Goal: Complete application form

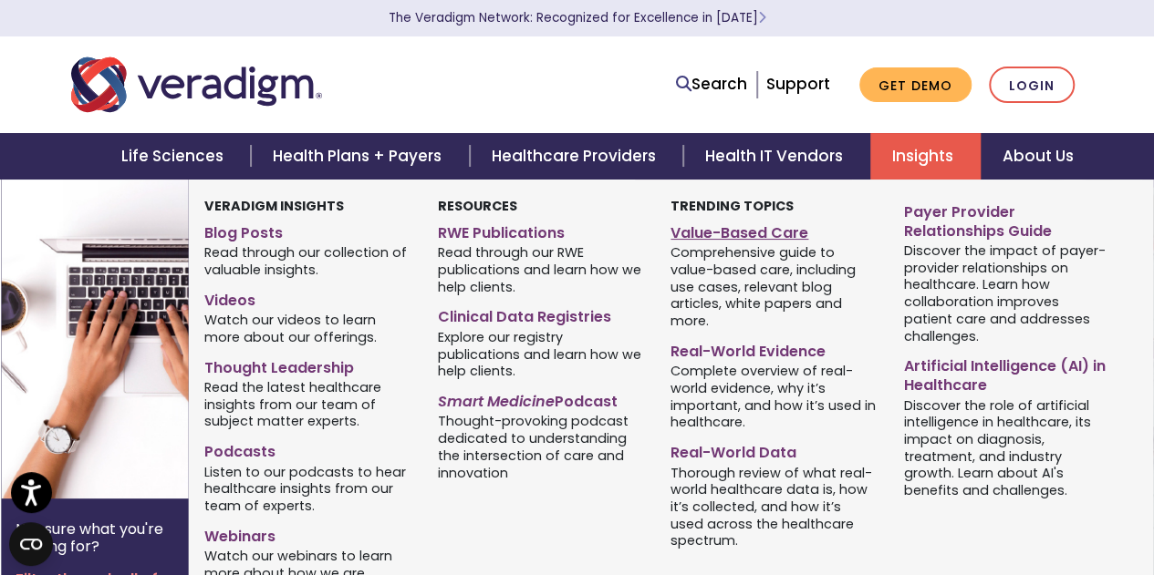
click at [769, 232] on link "Value-Based Care" at bounding box center [773, 230] width 206 height 26
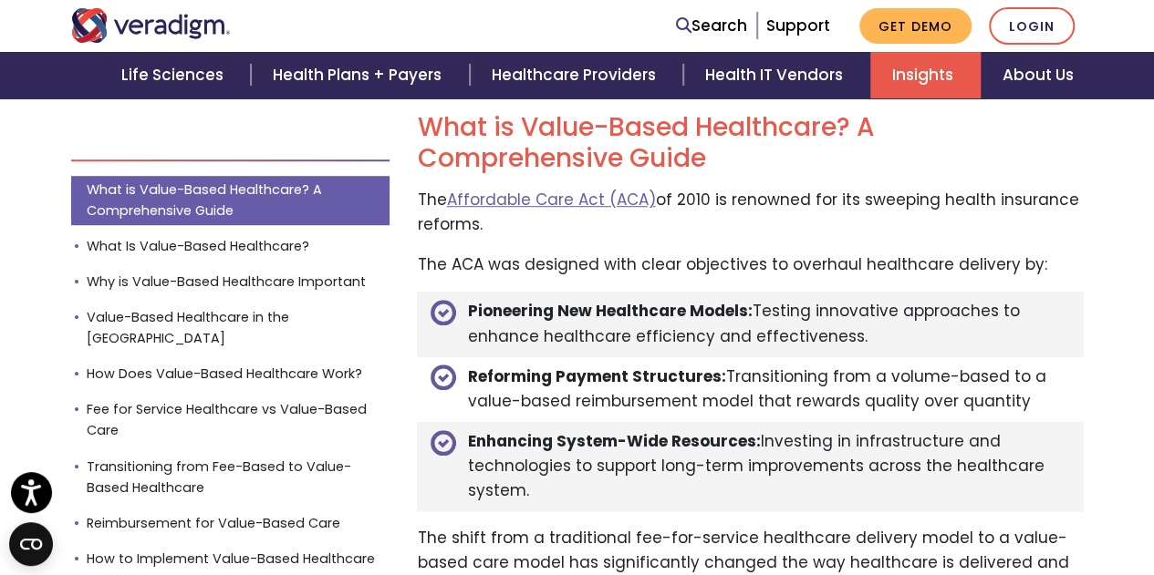
scroll to position [609, 0]
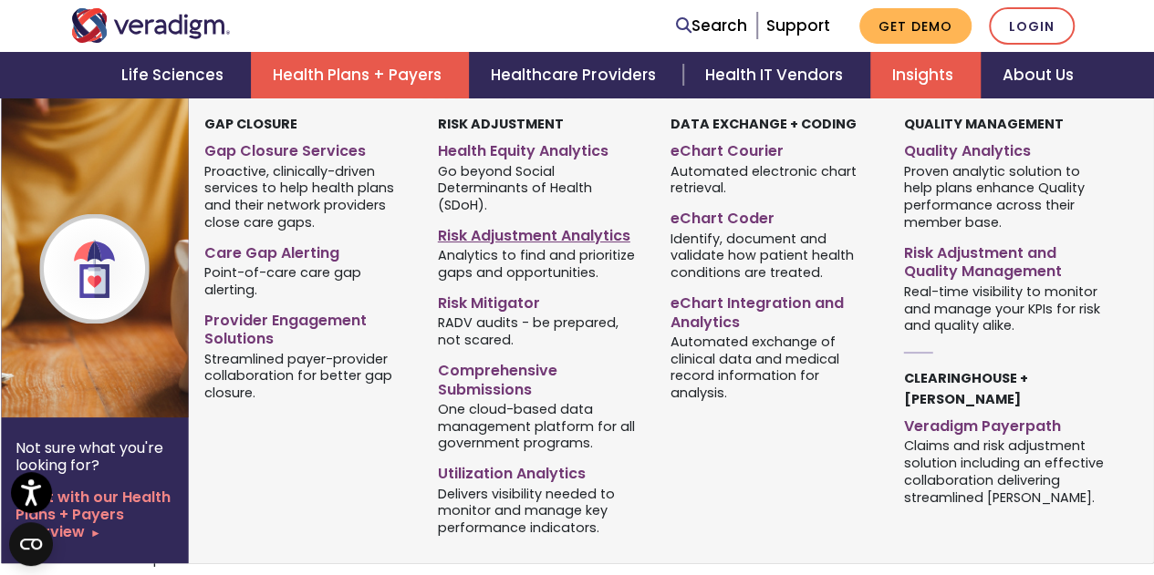
click at [529, 221] on link "Risk Adjustment Analytics" at bounding box center [541, 233] width 206 height 26
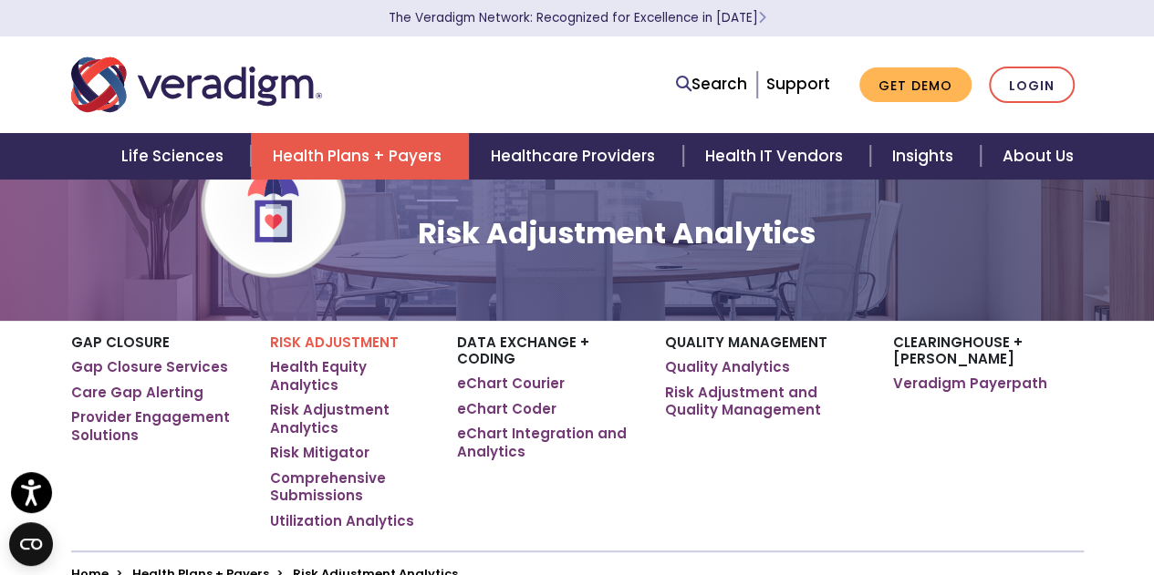
scroll to position [118, 0]
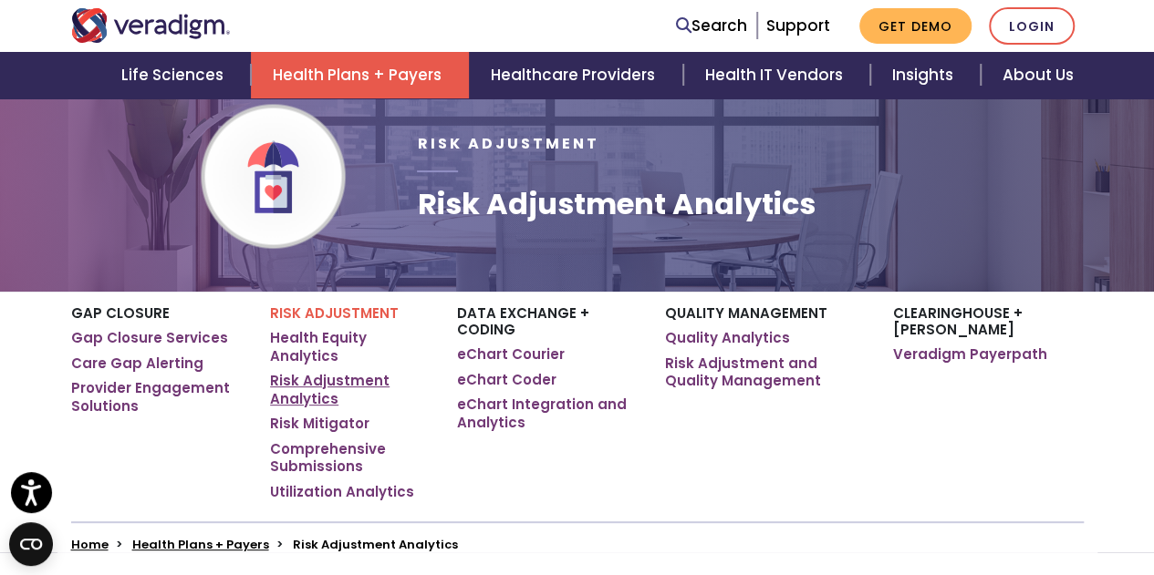
click at [338, 372] on link "Risk Adjustment Analytics" at bounding box center [349, 390] width 159 height 36
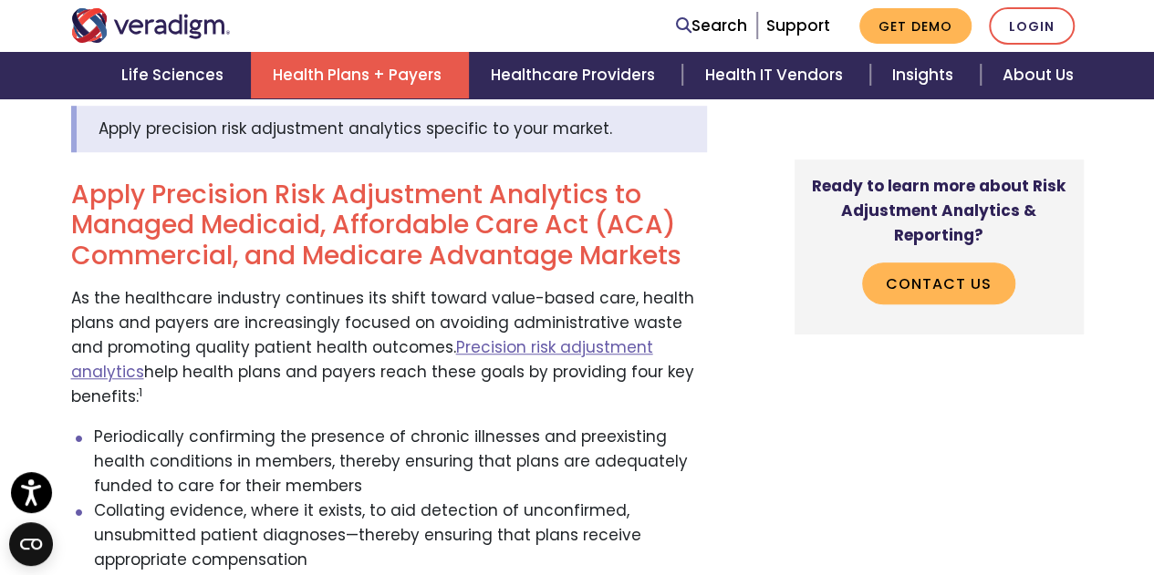
scroll to position [638, 0]
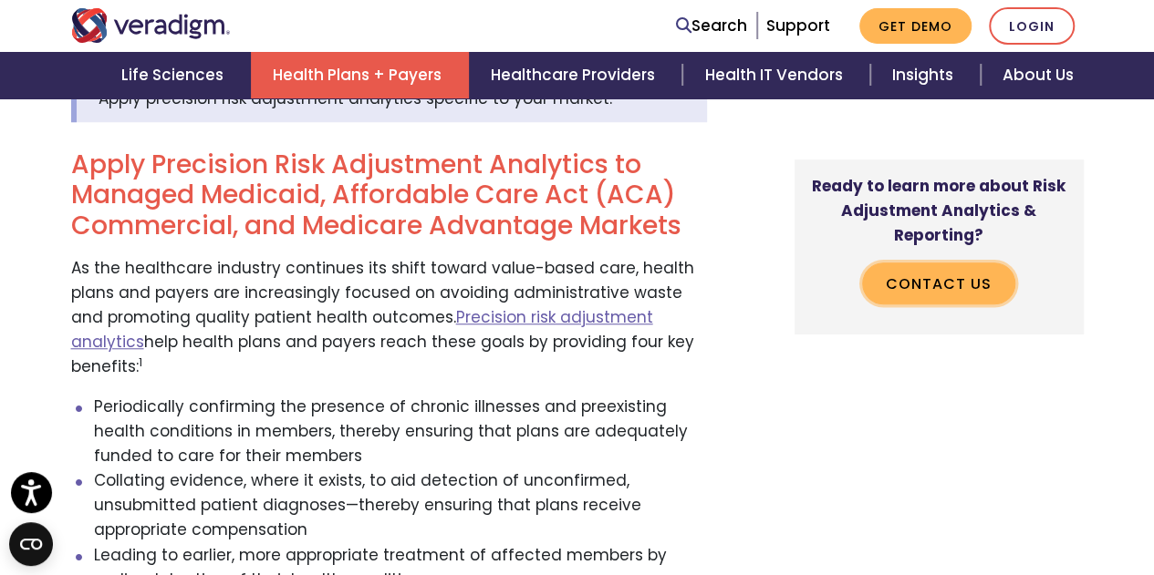
click at [914, 303] on link "Contact Us" at bounding box center [938, 285] width 153 height 42
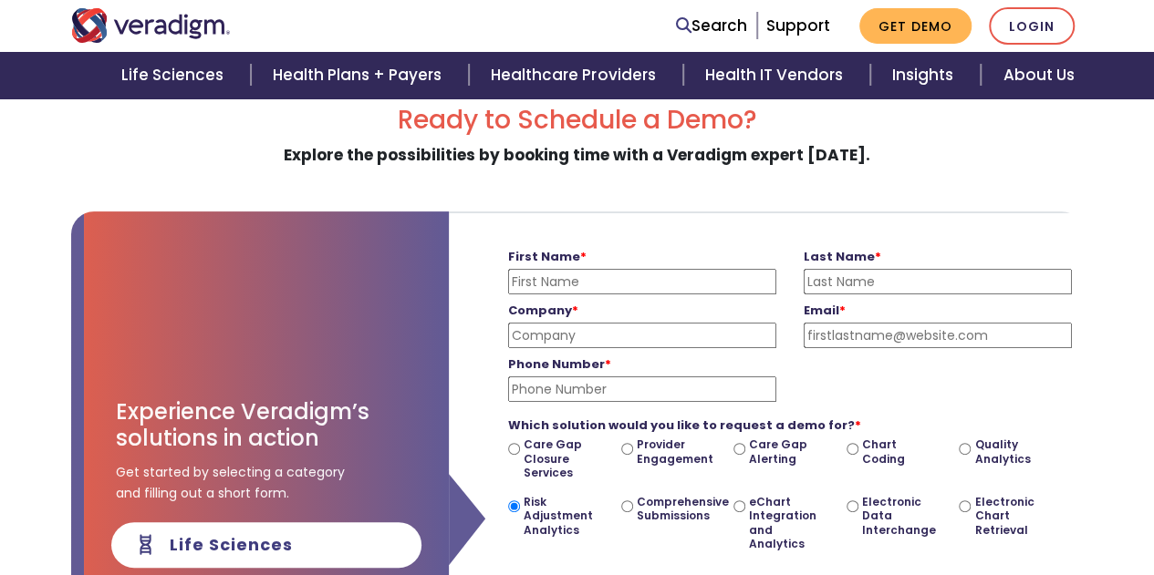
scroll to position [0, 590]
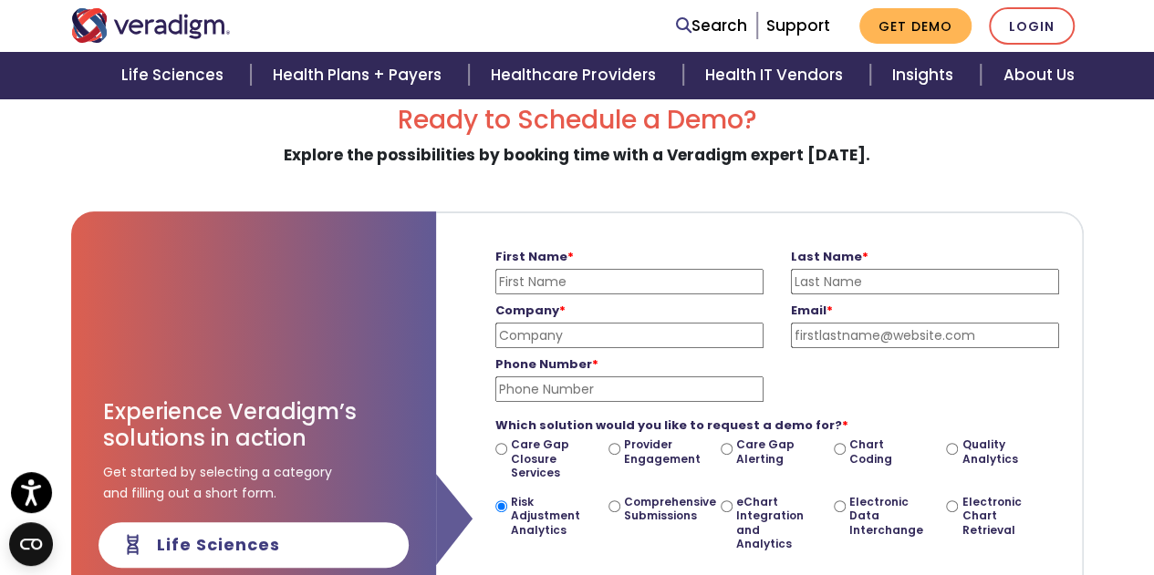
click at [543, 274] on input "First Name *" at bounding box center [629, 282] width 268 height 26
type input "Mark"
type input "[PERSON_NAME]"
type input "Summa Health"
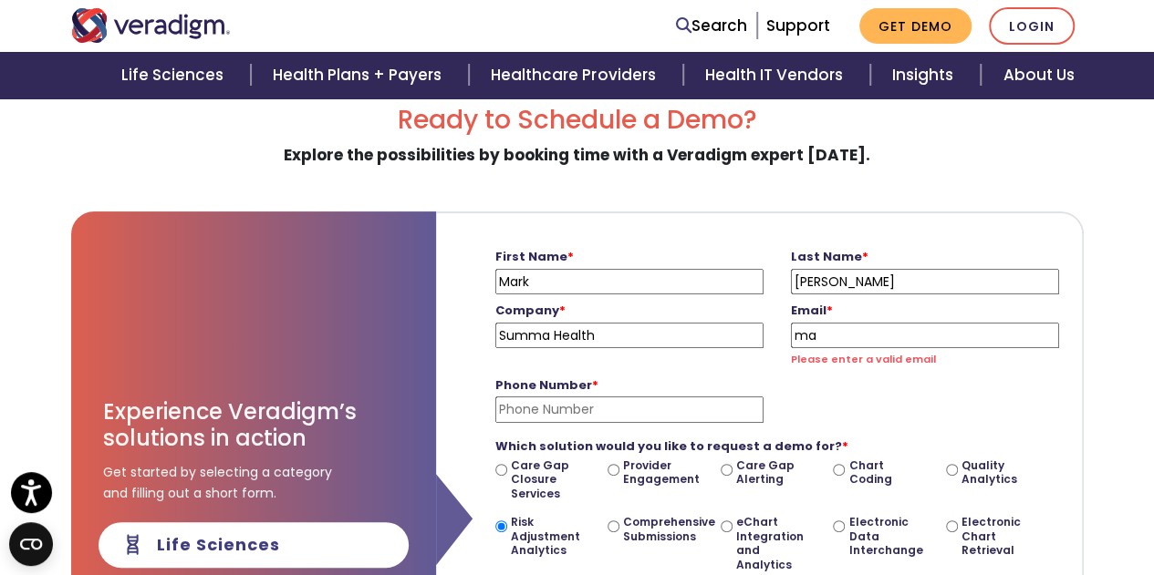
click at [865, 335] on input "ma" at bounding box center [925, 336] width 268 height 26
type input "[EMAIL_ADDRESS][DOMAIN_NAME]"
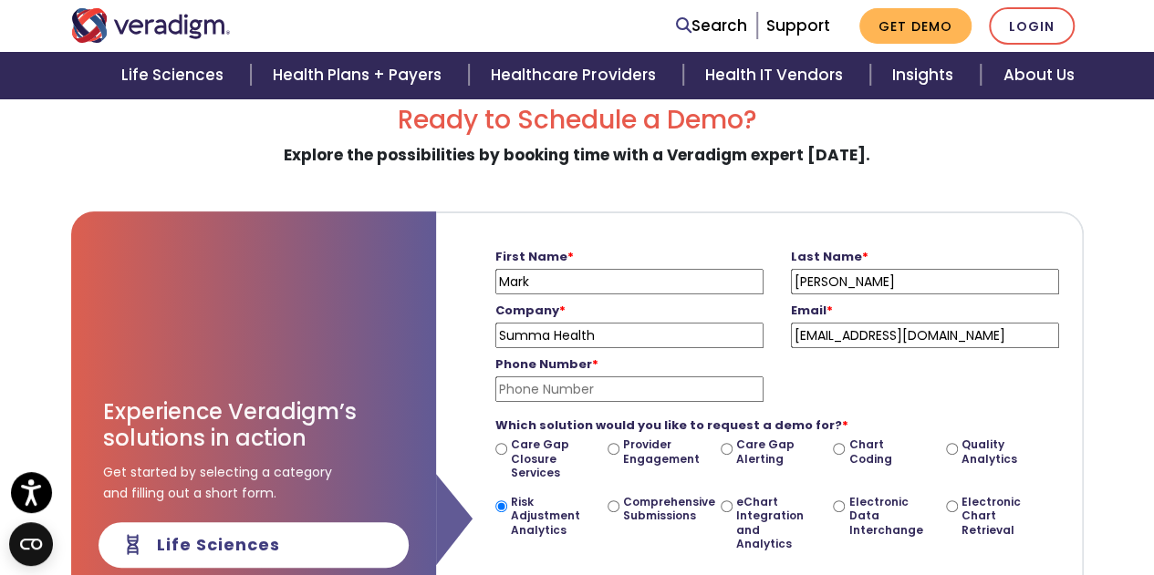
click at [715, 397] on input "Phone Number *" at bounding box center [629, 390] width 268 height 26
type input "[PHONE_NUMBER]"
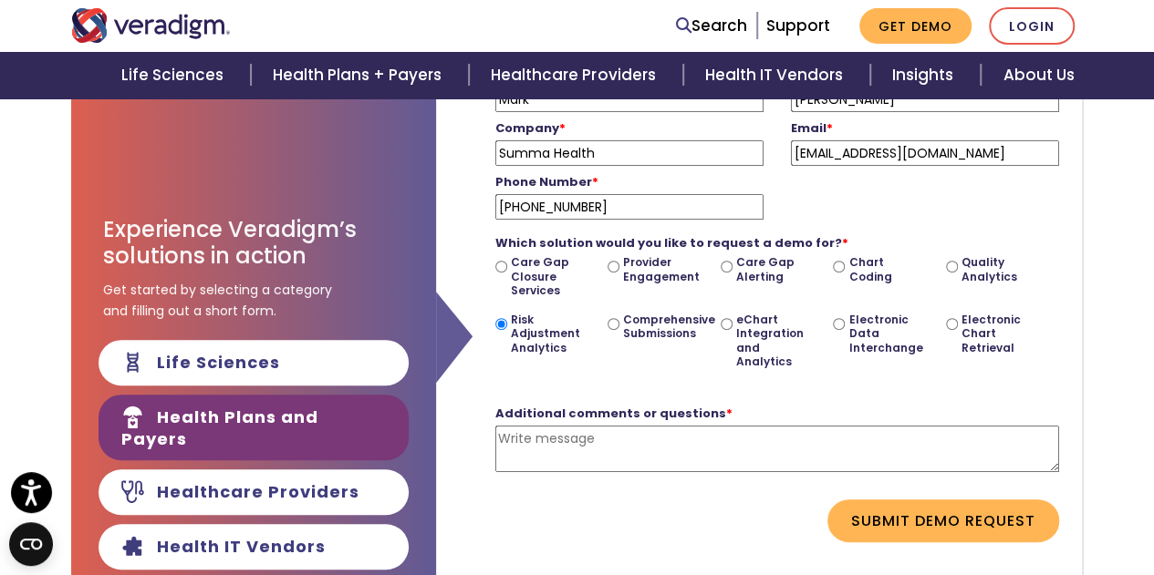
scroll to position [304, 0]
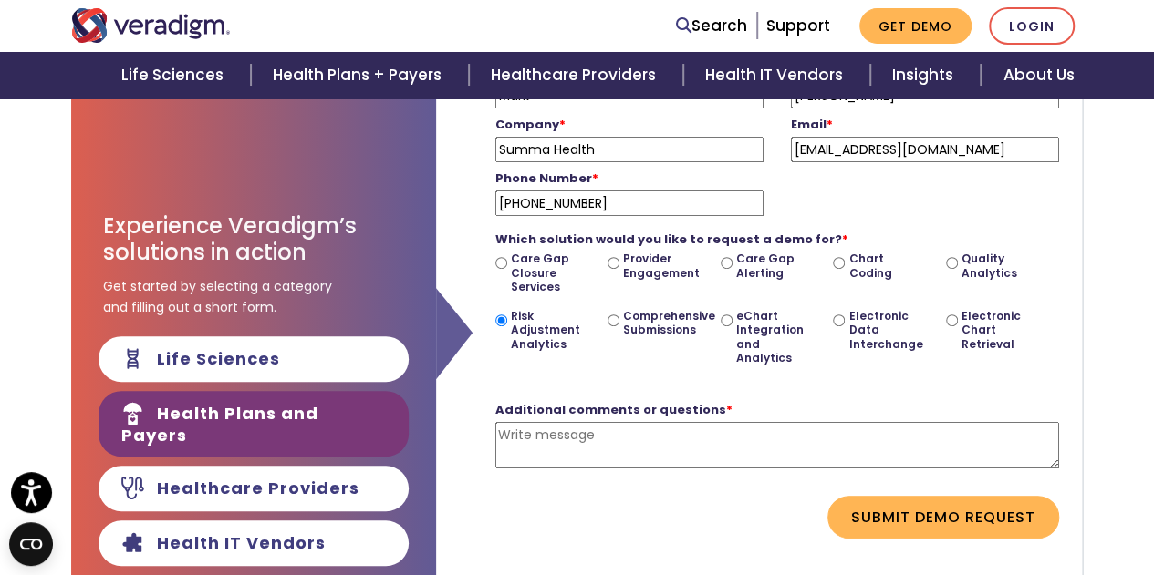
click at [651, 439] on textarea "Additional comments or questions *" at bounding box center [777, 445] width 564 height 47
type textarea "O"
paste textarea "Our health system is releasing a request for proposal (RFP) for risk stratifica…"
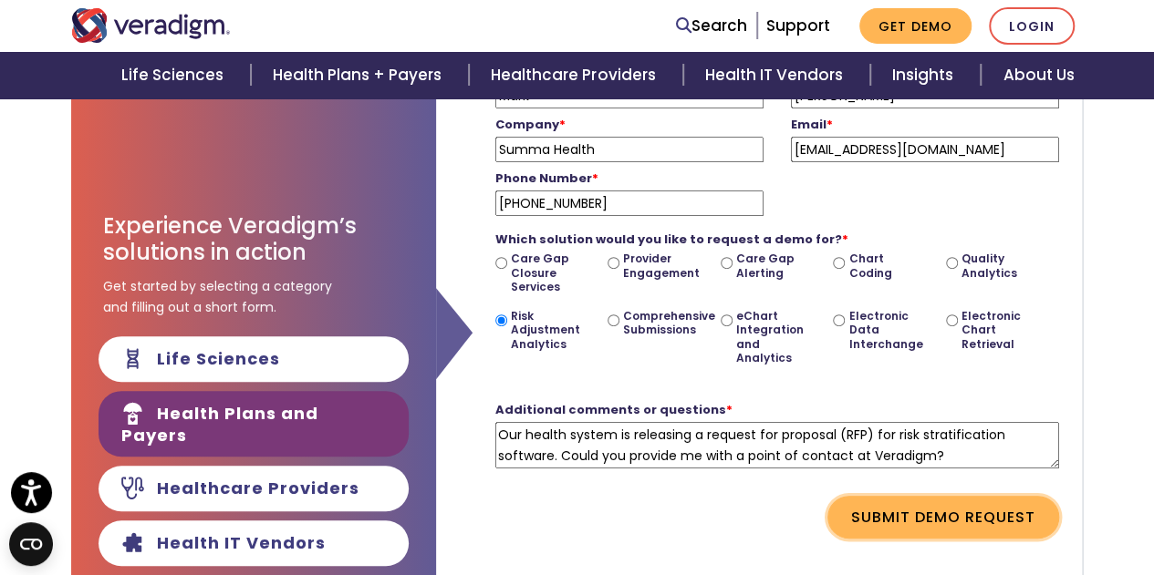
type textarea "Our health system is releasing a request for proposal (RFP) for risk stratifica…"
click at [912, 496] on button "Submit Demo Request" at bounding box center [943, 517] width 232 height 42
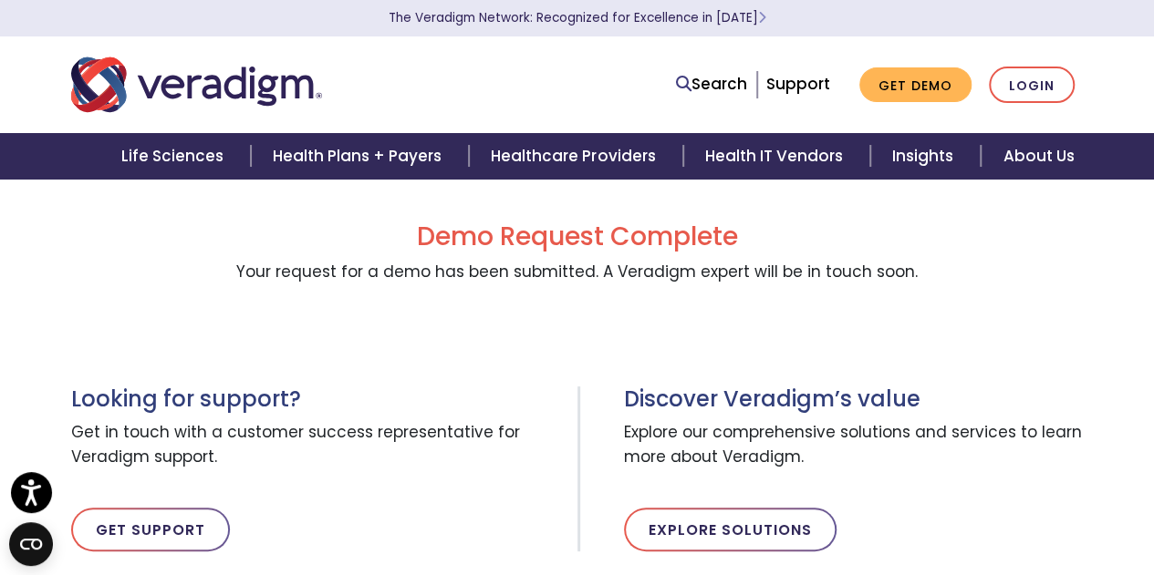
scroll to position [0, 0]
